Goal: Entertainment & Leisure: Consume media (video, audio)

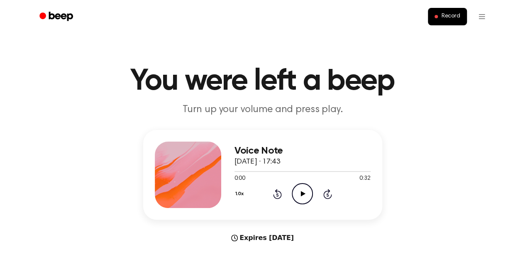
click at [302, 195] on icon at bounding box center [303, 193] width 5 height 5
click at [302, 195] on icon "Pause Audio" at bounding box center [302, 193] width 21 height 21
click at [237, 171] on div at bounding box center [291, 171] width 113 height 1
click at [299, 190] on icon "Play Audio" at bounding box center [302, 193] width 21 height 21
click at [299, 191] on icon "Play Audio" at bounding box center [302, 193] width 21 height 21
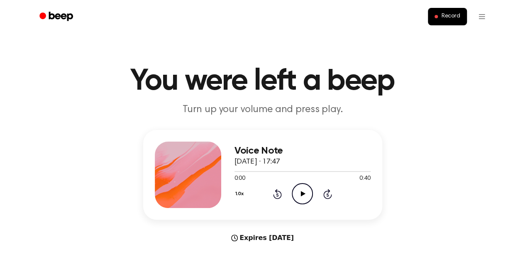
click at [301, 192] on icon at bounding box center [303, 193] width 5 height 5
click at [302, 194] on icon at bounding box center [303, 193] width 5 height 5
click at [300, 186] on icon "Play Audio" at bounding box center [302, 193] width 21 height 21
click at [299, 196] on icon "Play Audio" at bounding box center [302, 193] width 21 height 21
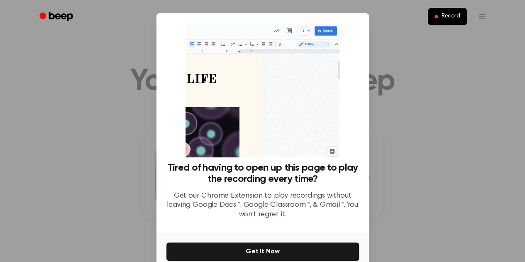
scroll to position [40, 0]
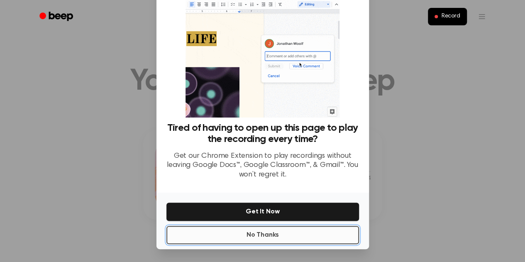
click at [258, 233] on button "No Thanks" at bounding box center [262, 235] width 193 height 18
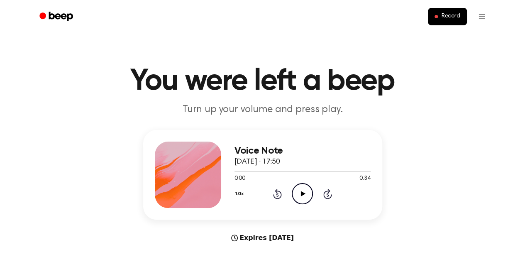
click at [302, 198] on icon "Play Audio" at bounding box center [302, 193] width 21 height 21
